Goal: Contribute content: Add original content to the website for others to see

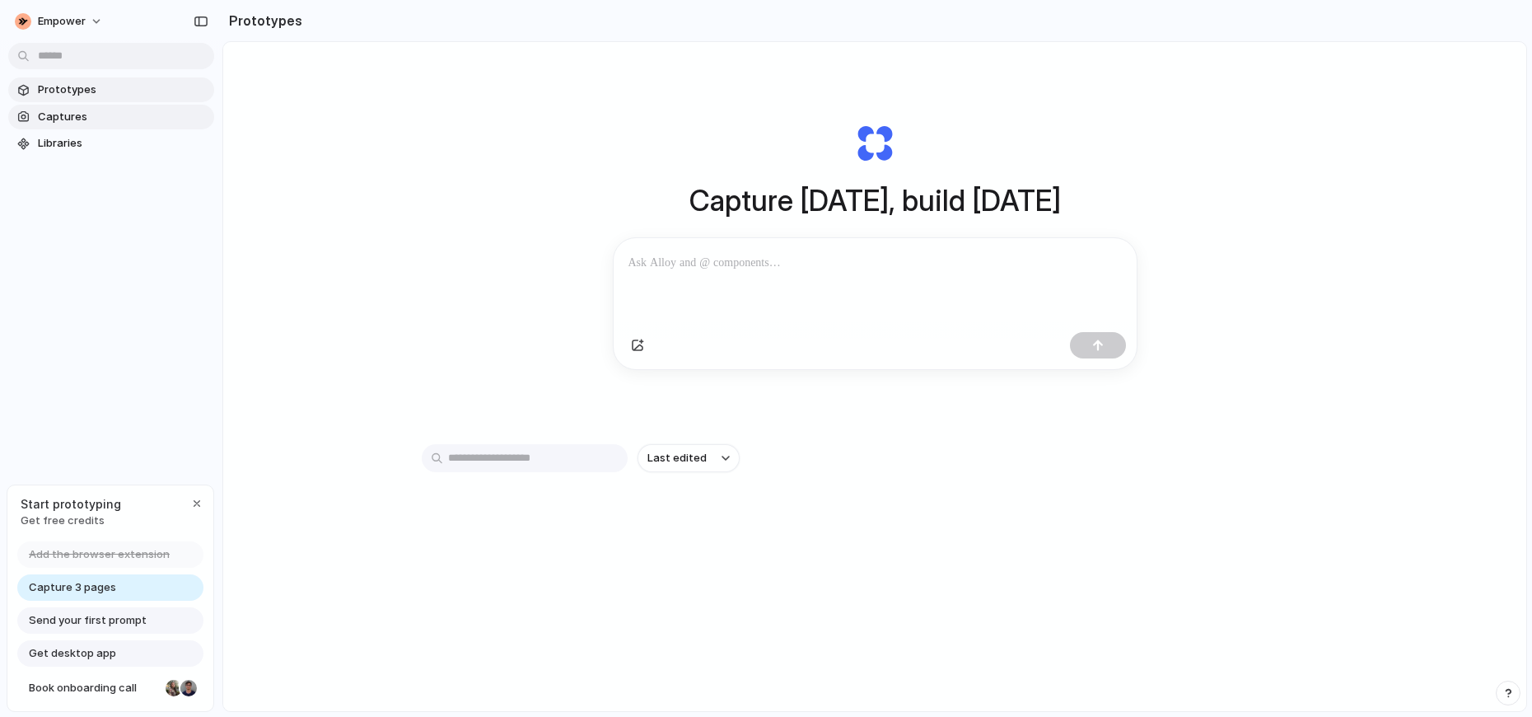
click at [113, 113] on span "Captures" at bounding box center [123, 117] width 170 height 16
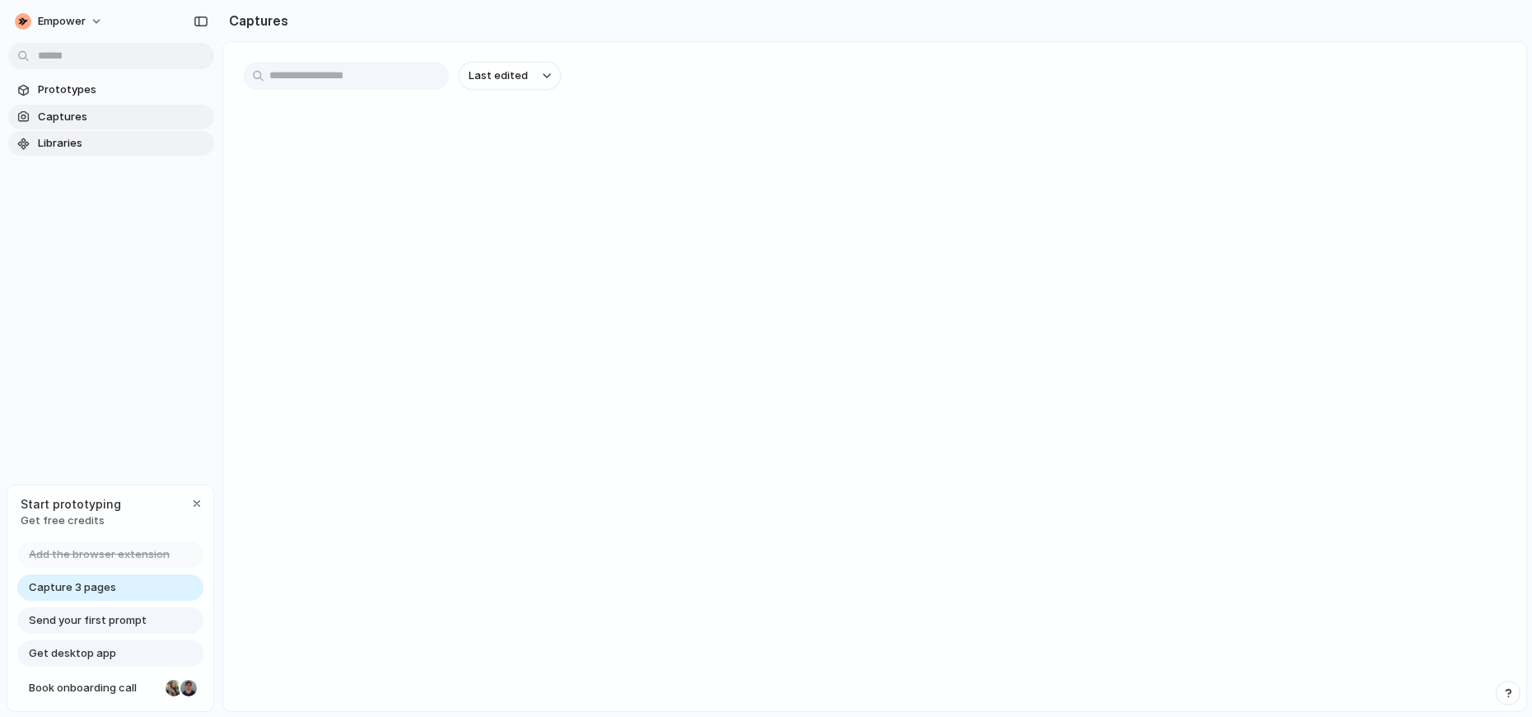
click at [102, 146] on span "Libraries" at bounding box center [123, 143] width 170 height 16
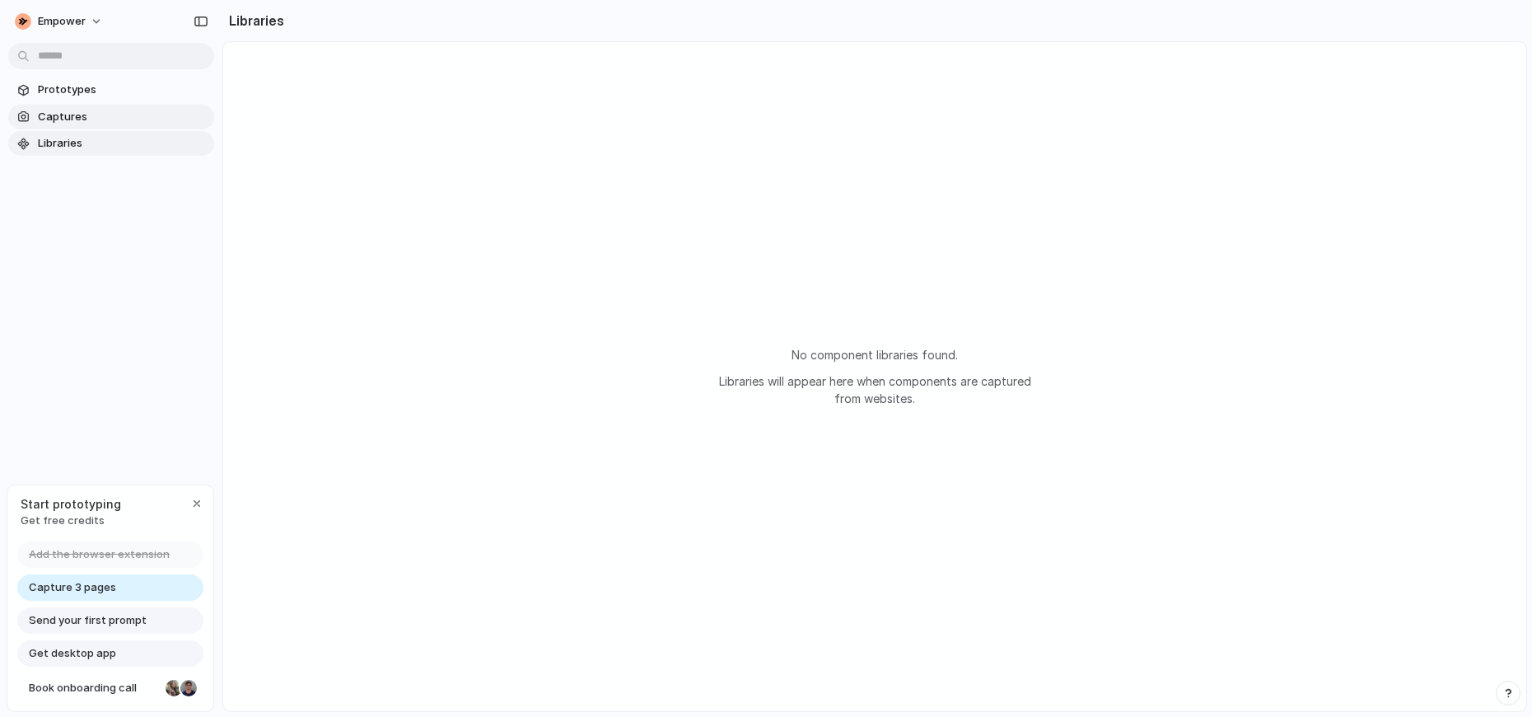
click at [105, 121] on span "Captures" at bounding box center [123, 117] width 170 height 16
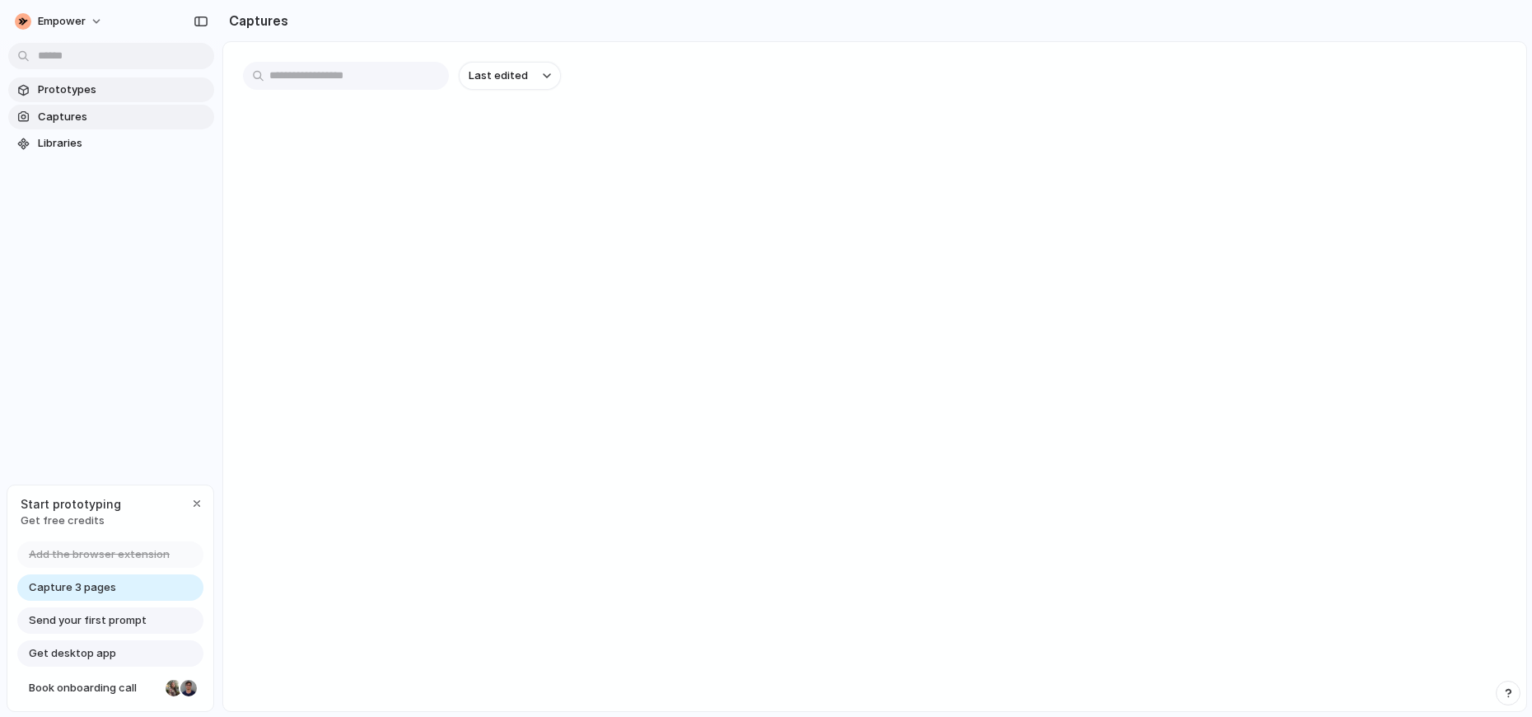
click at [105, 89] on span "Prototypes" at bounding box center [123, 90] width 170 height 16
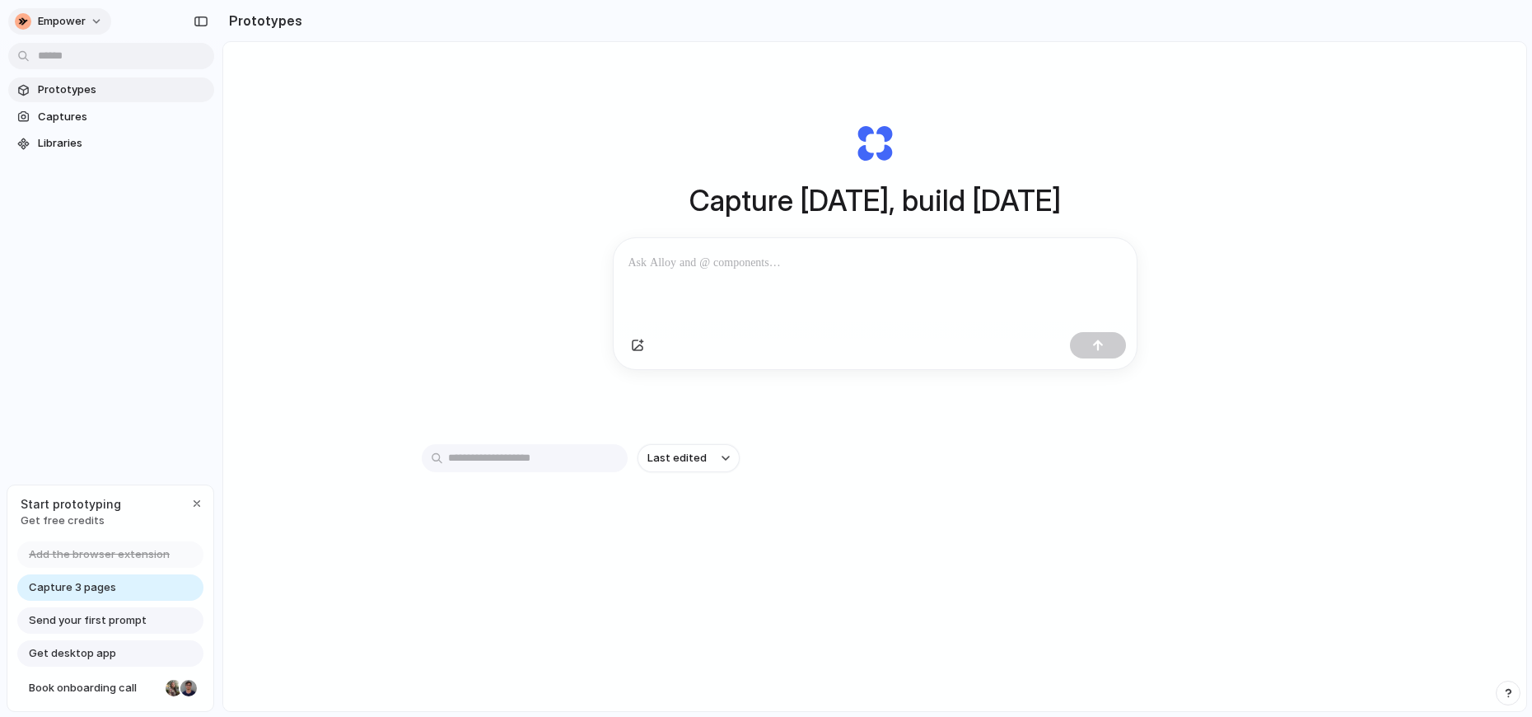
click at [96, 21] on button "empower" at bounding box center [59, 21] width 103 height 26
click at [708, 269] on p at bounding box center [874, 263] width 493 height 20
